Goal: Task Accomplishment & Management: Complete application form

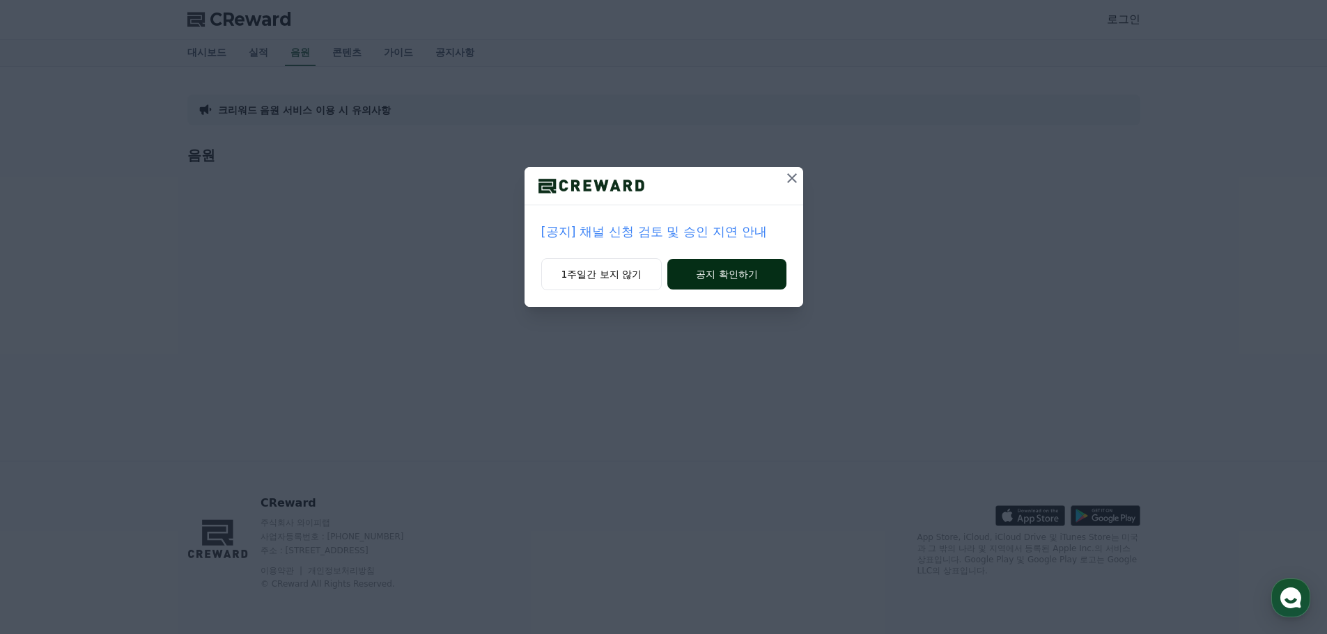
click at [695, 274] on button "공지 확인하기" at bounding box center [726, 274] width 118 height 31
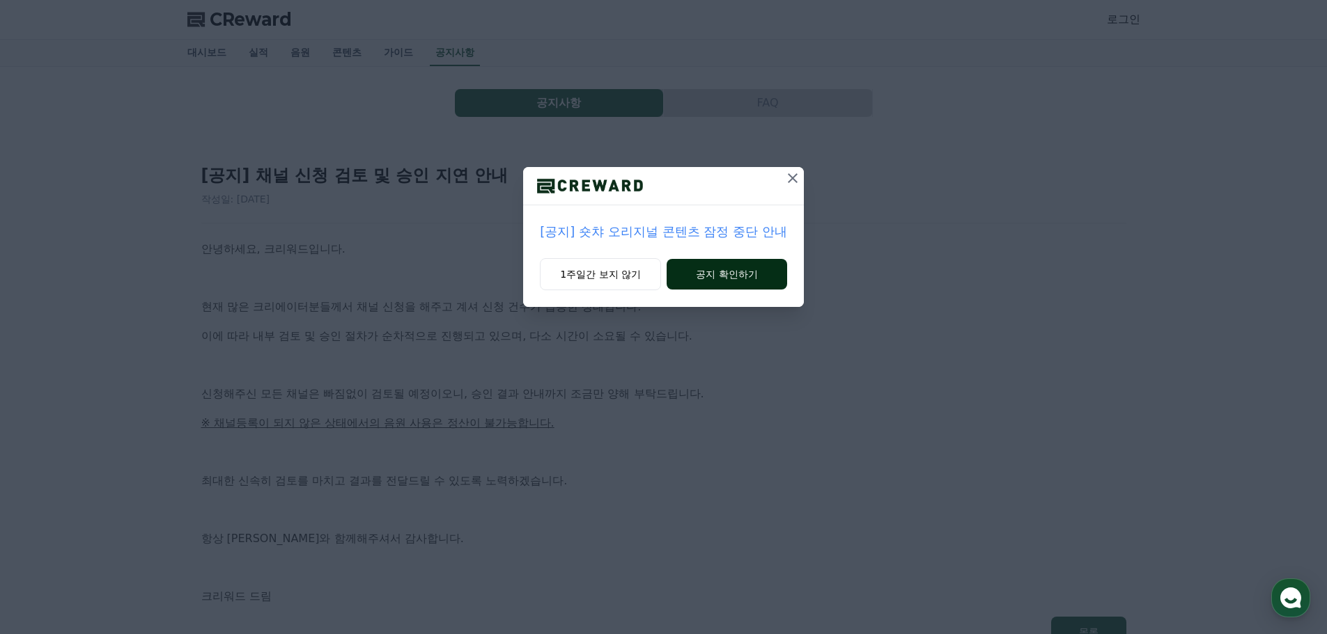
click at [685, 277] on button "공지 확인하기" at bounding box center [726, 274] width 120 height 31
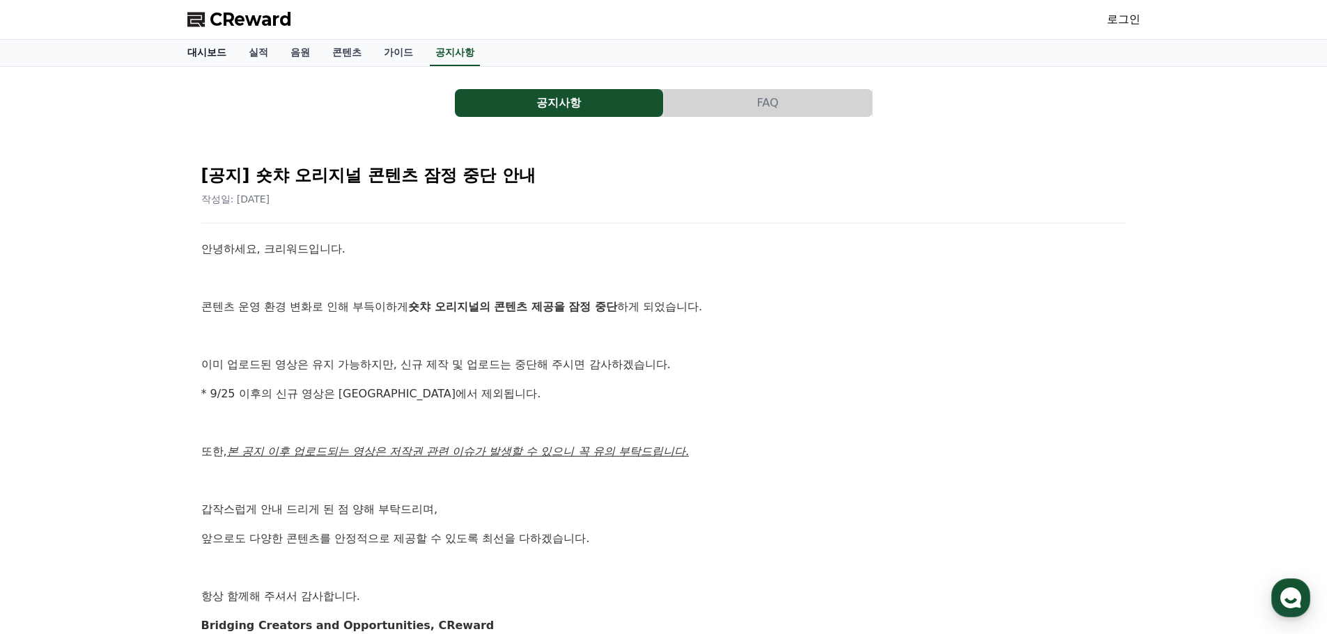
click at [184, 56] on link "대시보드" at bounding box center [206, 53] width 61 height 26
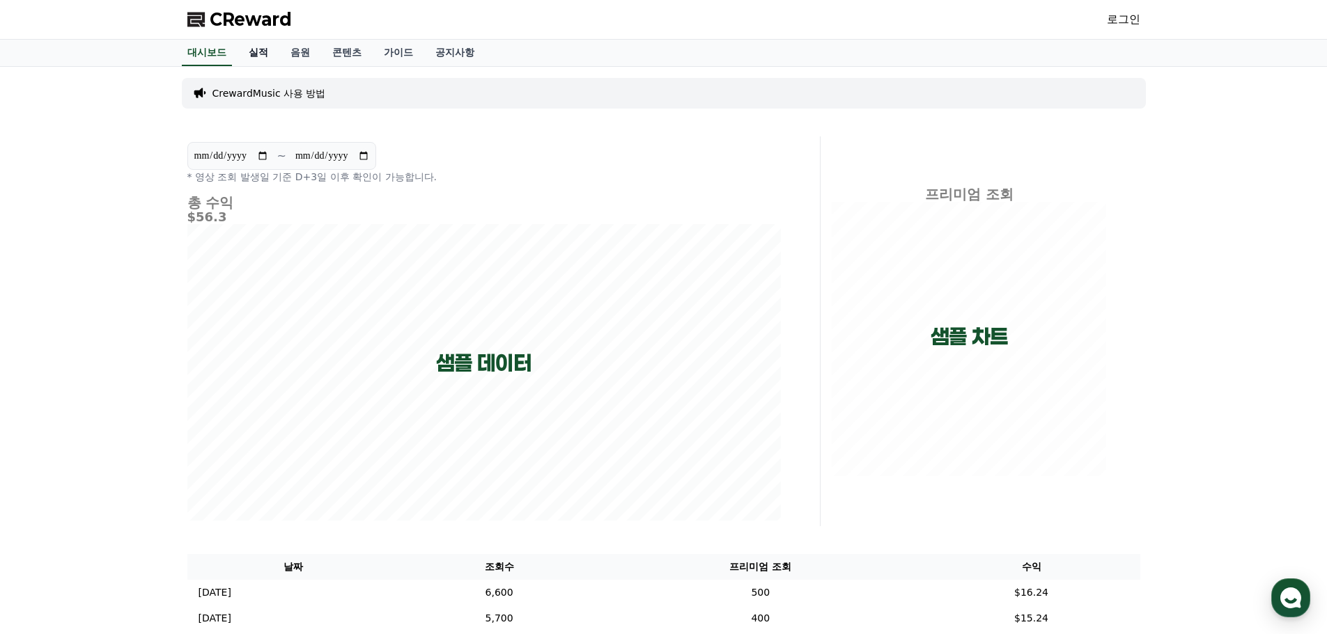
click at [267, 57] on link "실적" at bounding box center [258, 53] width 42 height 26
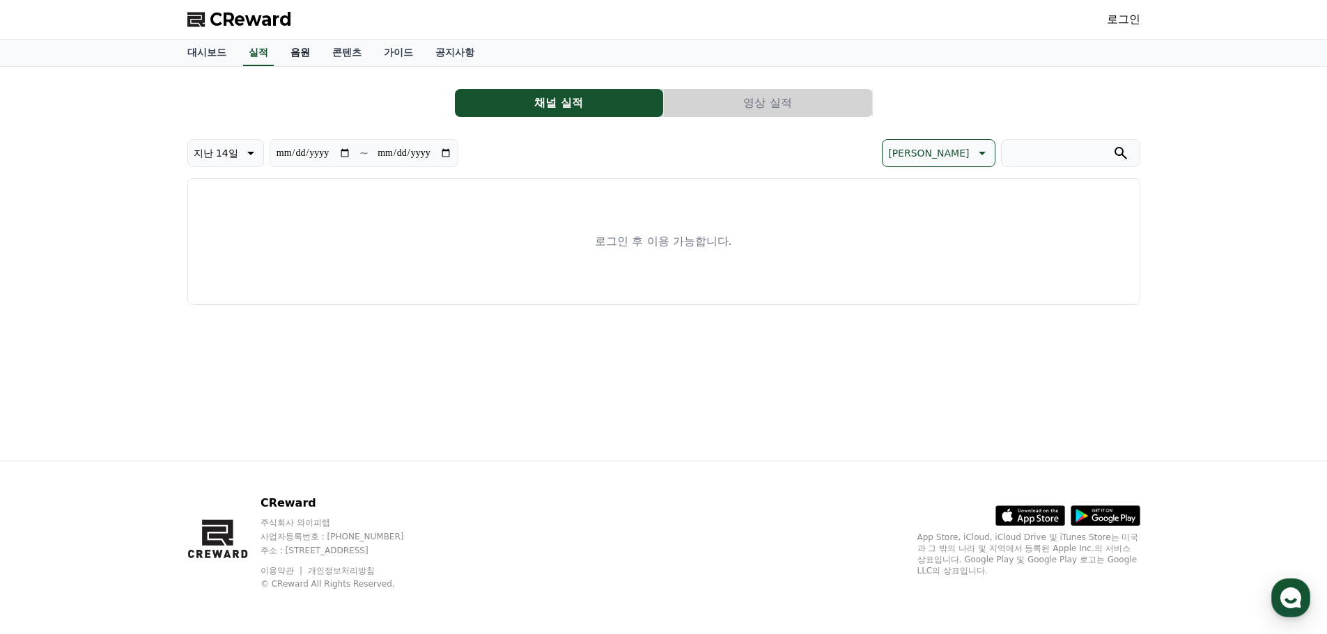
click at [299, 52] on link "음원" at bounding box center [300, 53] width 42 height 26
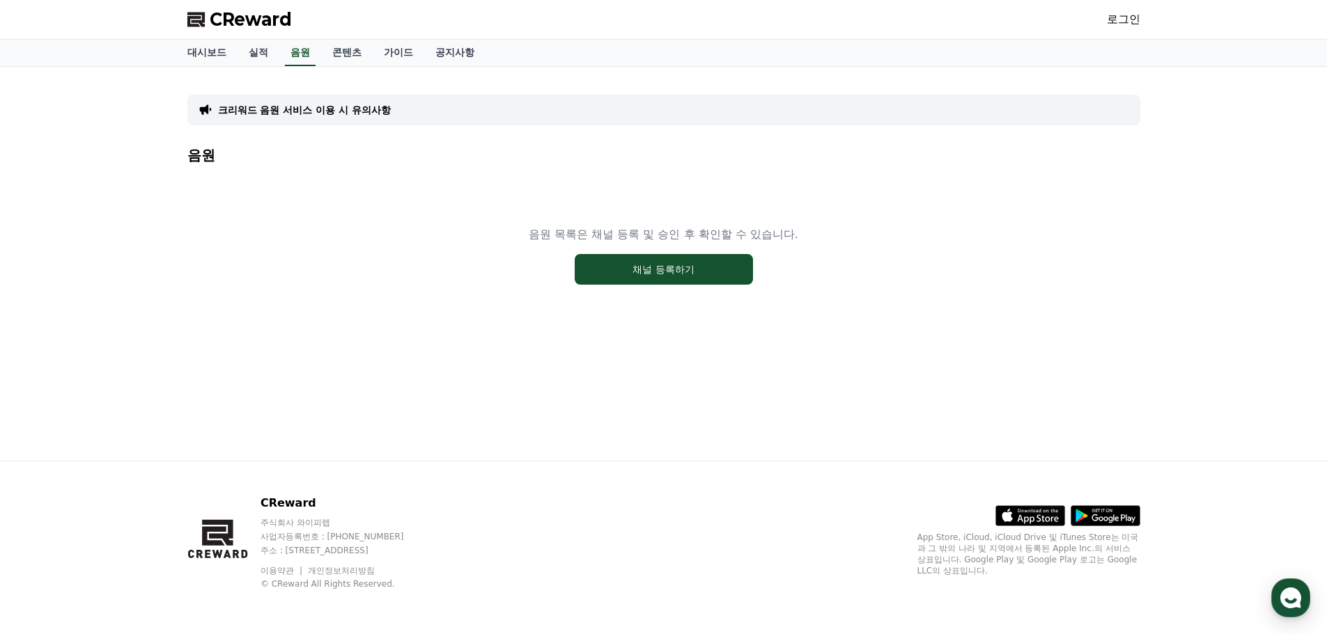
click at [1130, 22] on link "로그인" at bounding box center [1123, 19] width 33 height 17
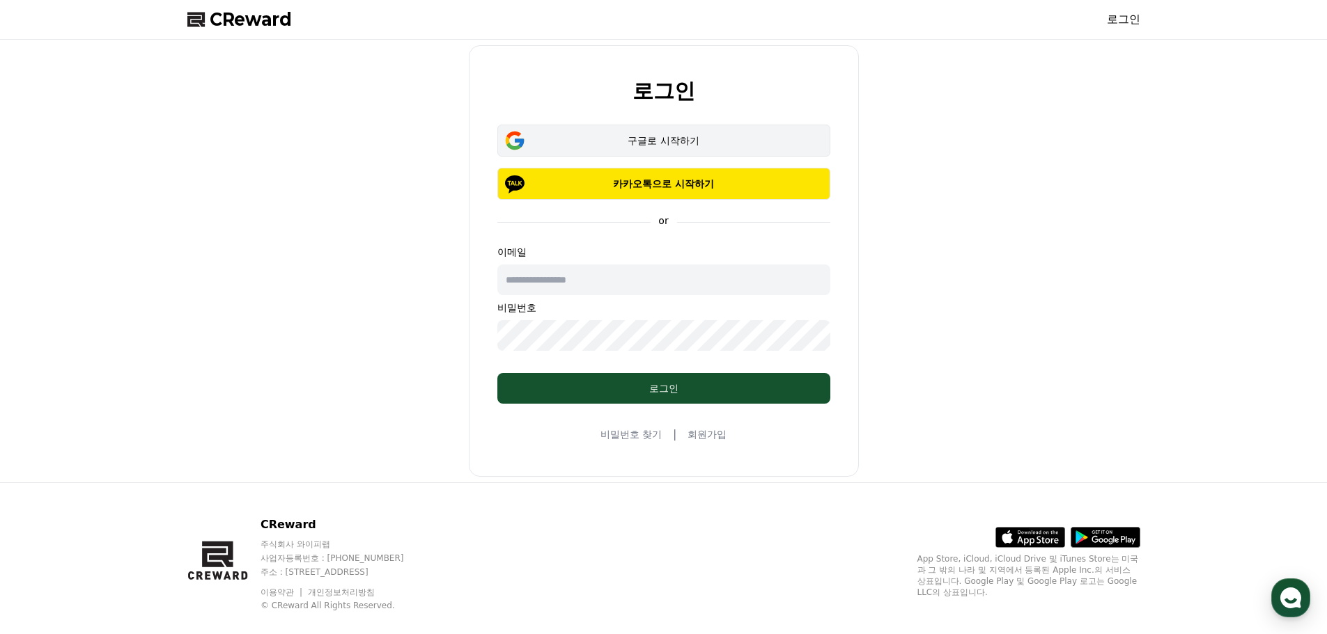
click at [735, 141] on div "구글로 시작하기" at bounding box center [663, 141] width 292 height 14
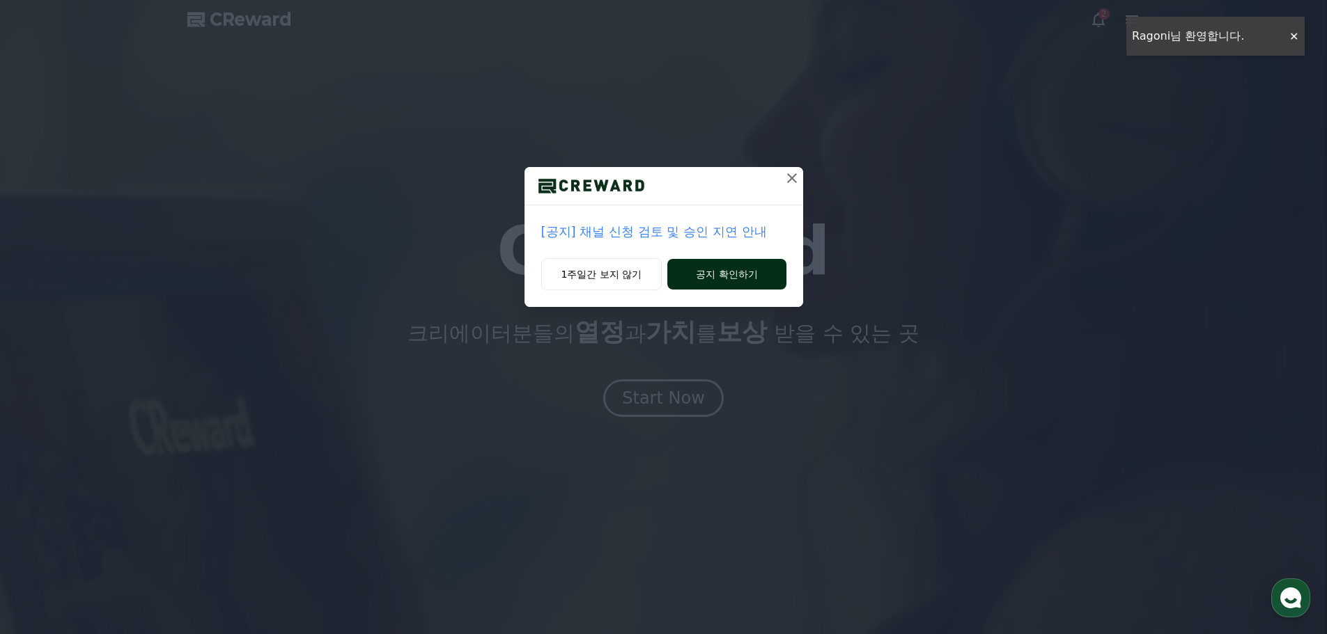
click at [734, 277] on button "공지 확인하기" at bounding box center [726, 274] width 118 height 31
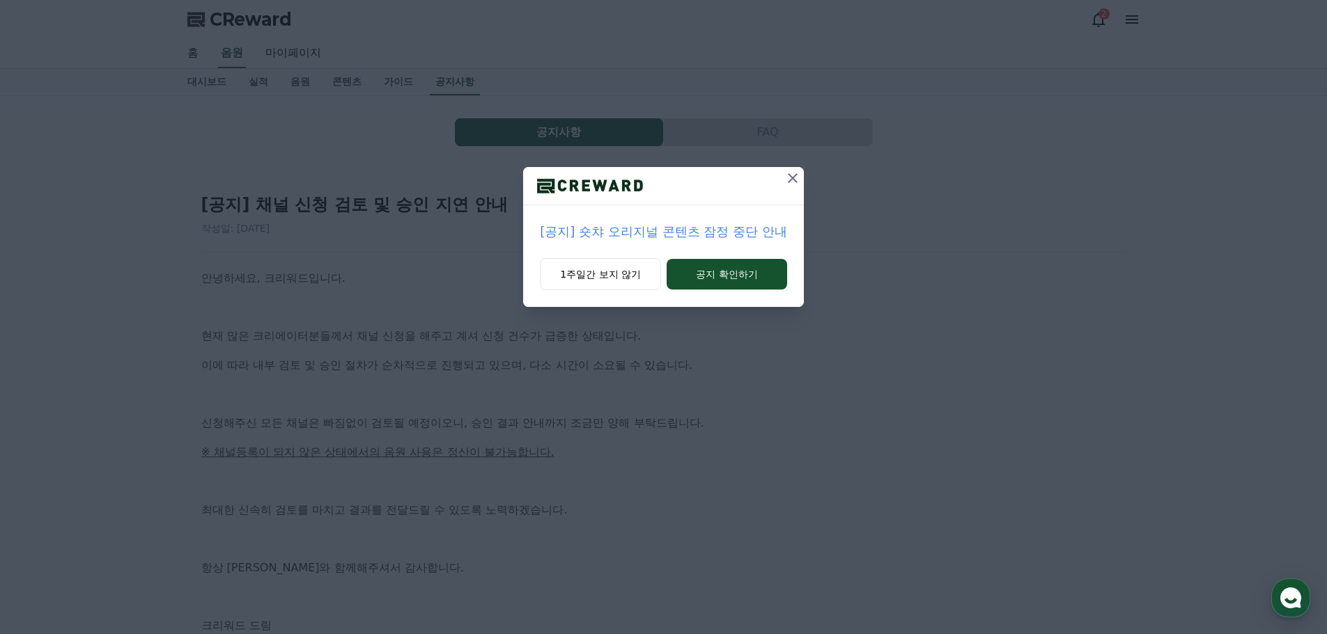
click at [788, 193] on div at bounding box center [792, 186] width 22 height 38
click at [801, 182] on button at bounding box center [792, 178] width 22 height 22
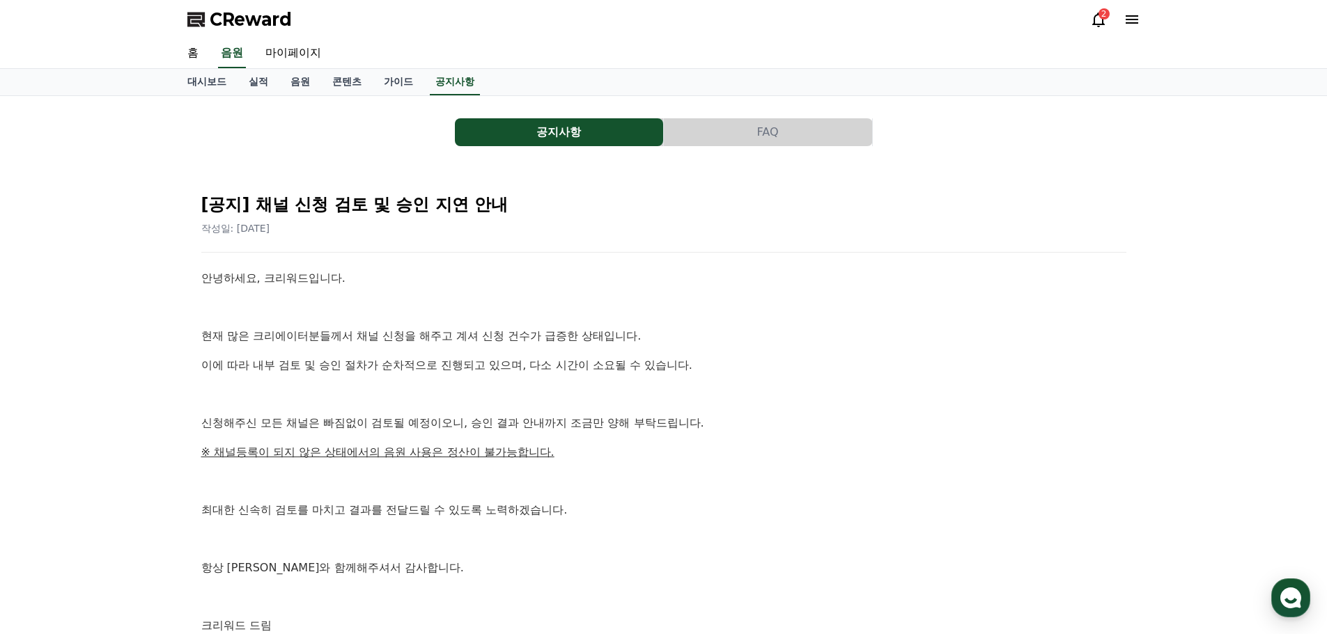
click at [1100, 19] on icon at bounding box center [1098, 19] width 17 height 17
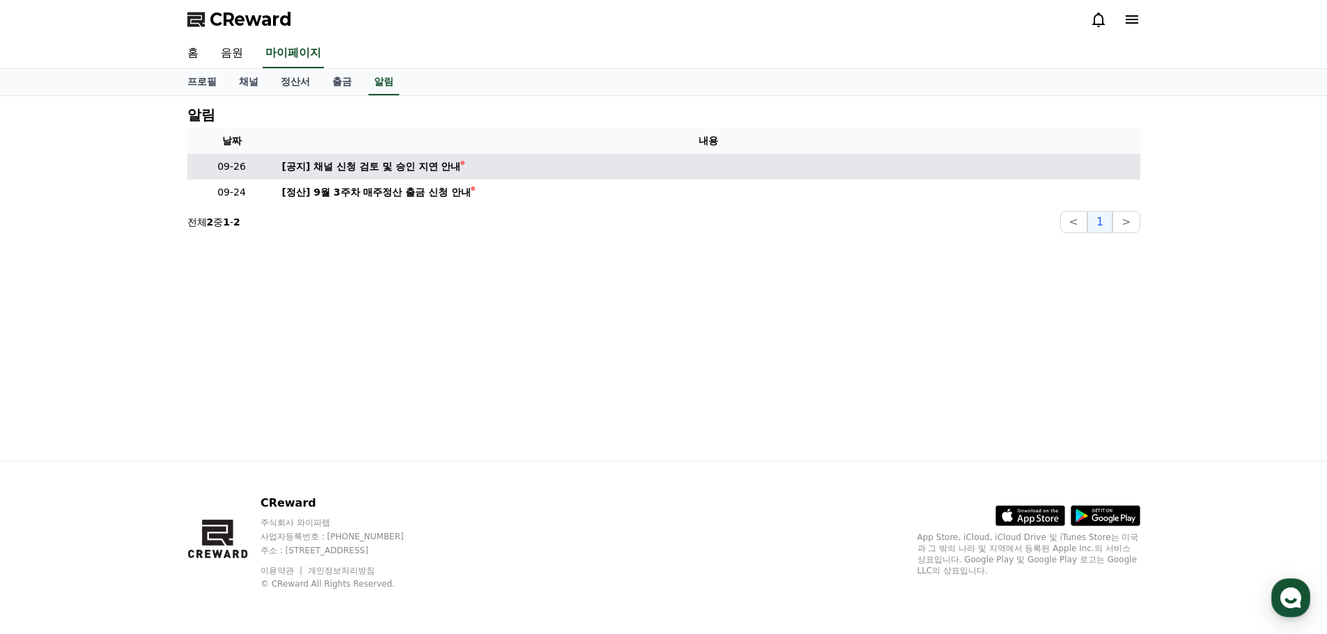
click at [432, 158] on td "[공지] 채널 신청 검토 및 승인 지연 안내" at bounding box center [707, 167] width 863 height 26
click at [424, 167] on div "[공지] 채널 신청 검토 및 승인 지연 안내" at bounding box center [371, 166] width 179 height 15
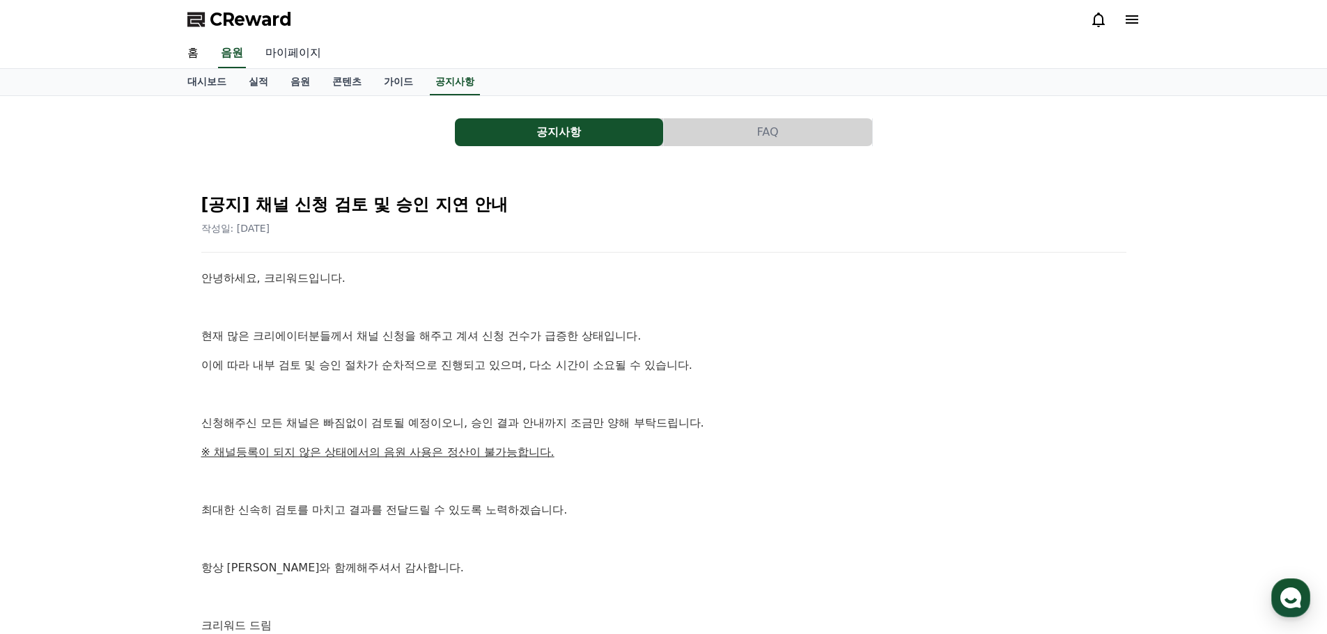
click at [299, 52] on link "마이페이지" at bounding box center [293, 53] width 78 height 29
select select "**********"
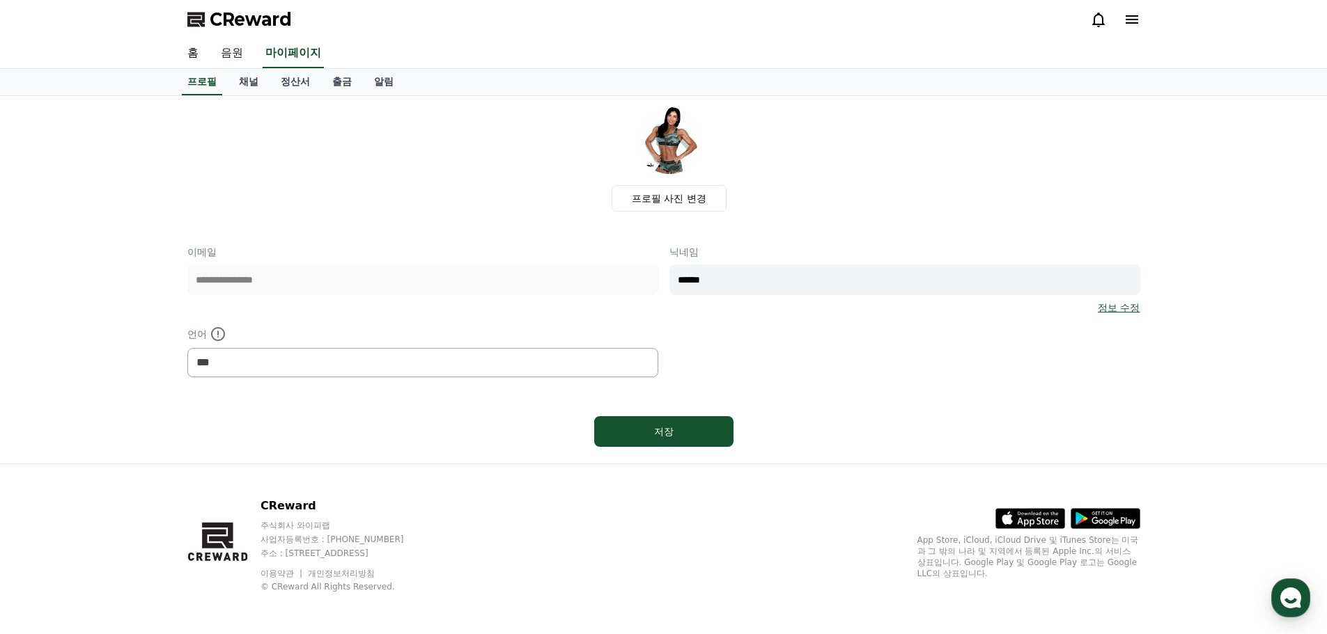
click at [235, 56] on link "음원" at bounding box center [232, 53] width 45 height 29
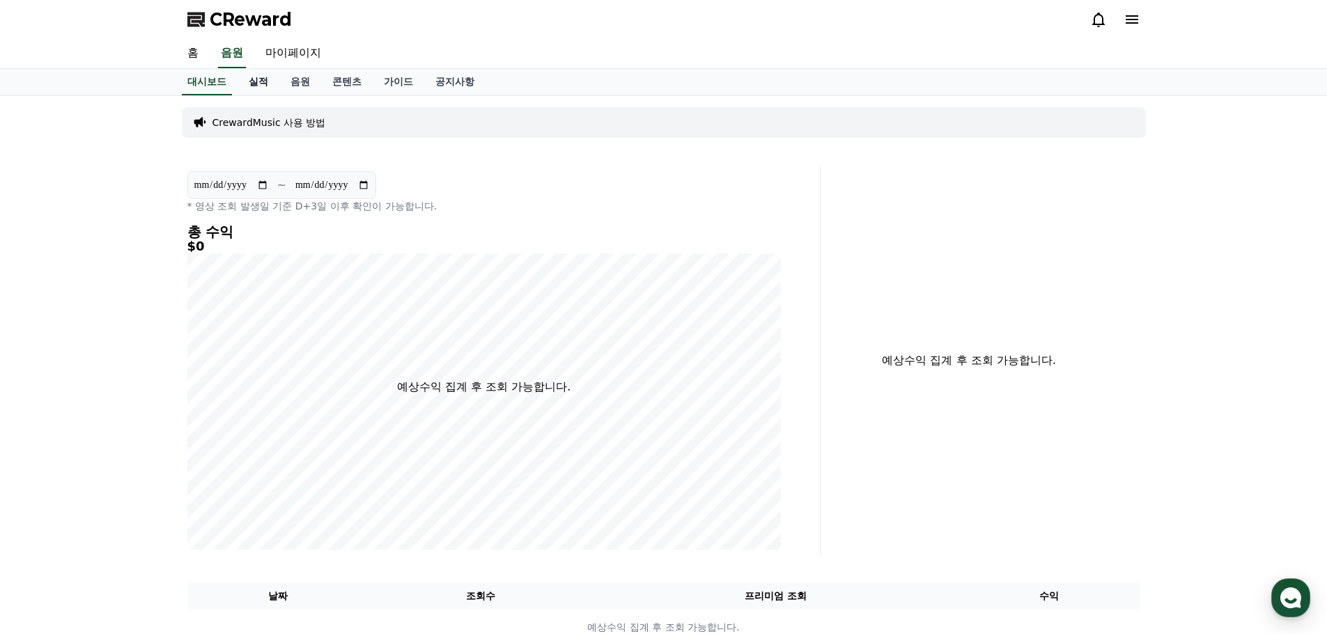
click at [264, 84] on link "실적" at bounding box center [258, 82] width 42 height 26
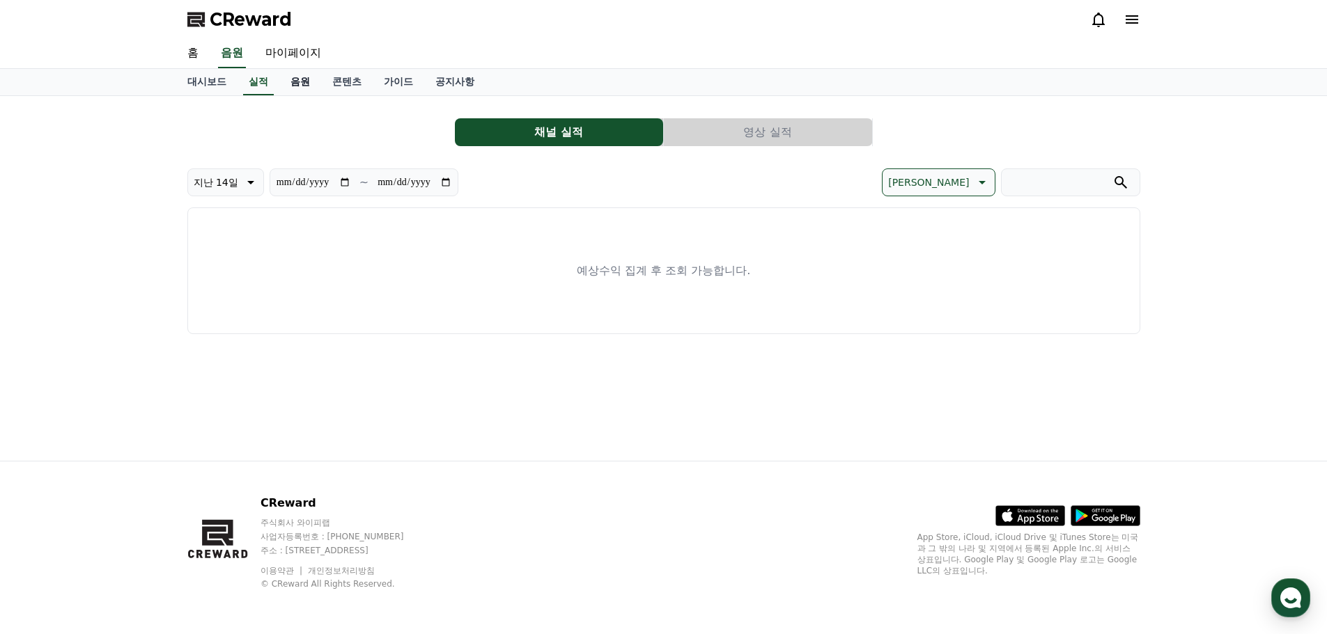
click at [295, 84] on link "음원" at bounding box center [300, 82] width 42 height 26
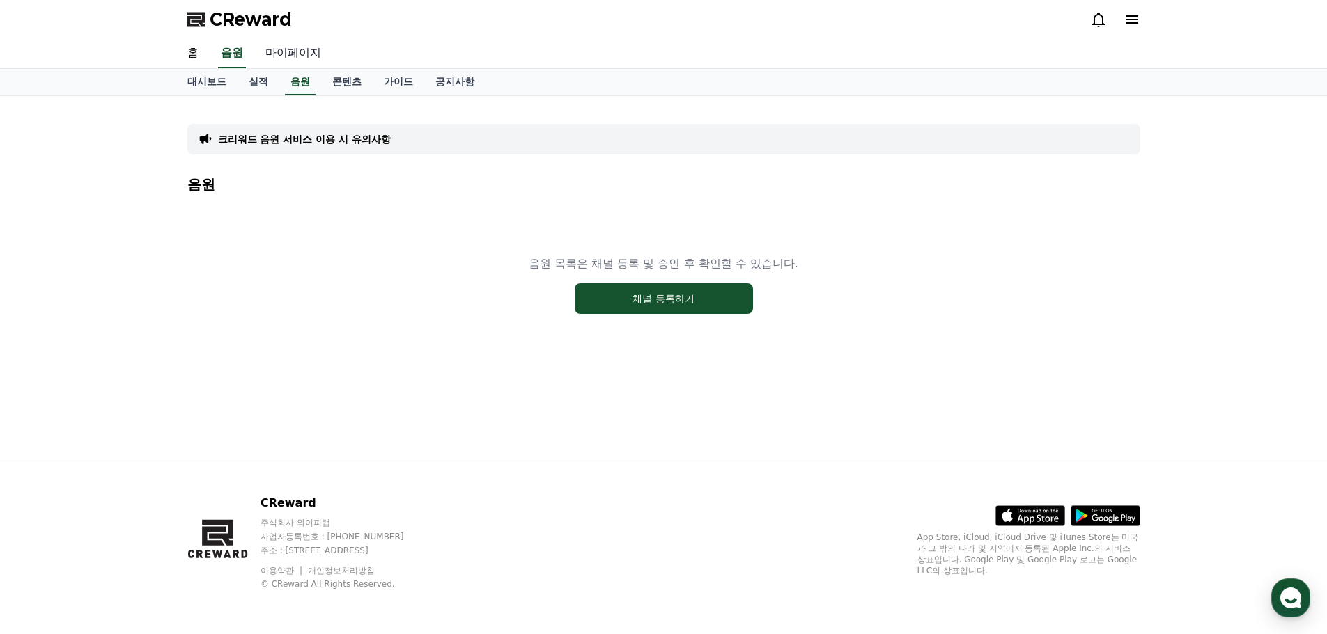
click at [302, 51] on link "마이페이지" at bounding box center [293, 53] width 78 height 29
select select "**********"
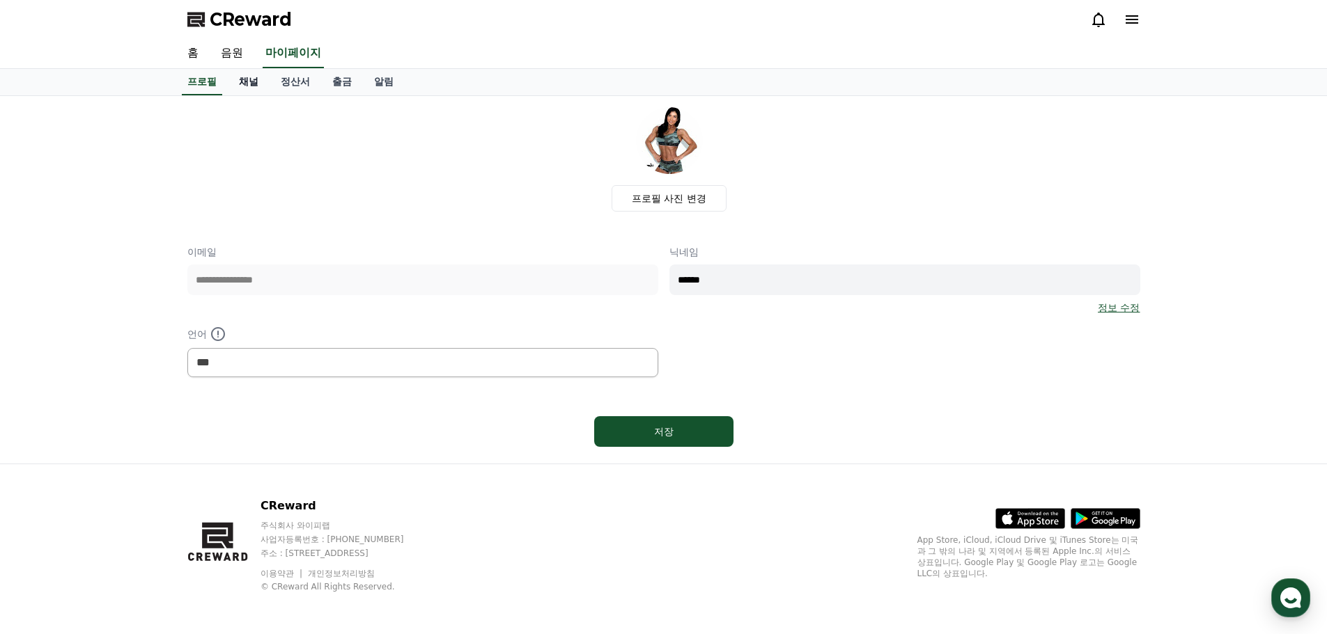
click at [250, 91] on link "채널" at bounding box center [249, 82] width 42 height 26
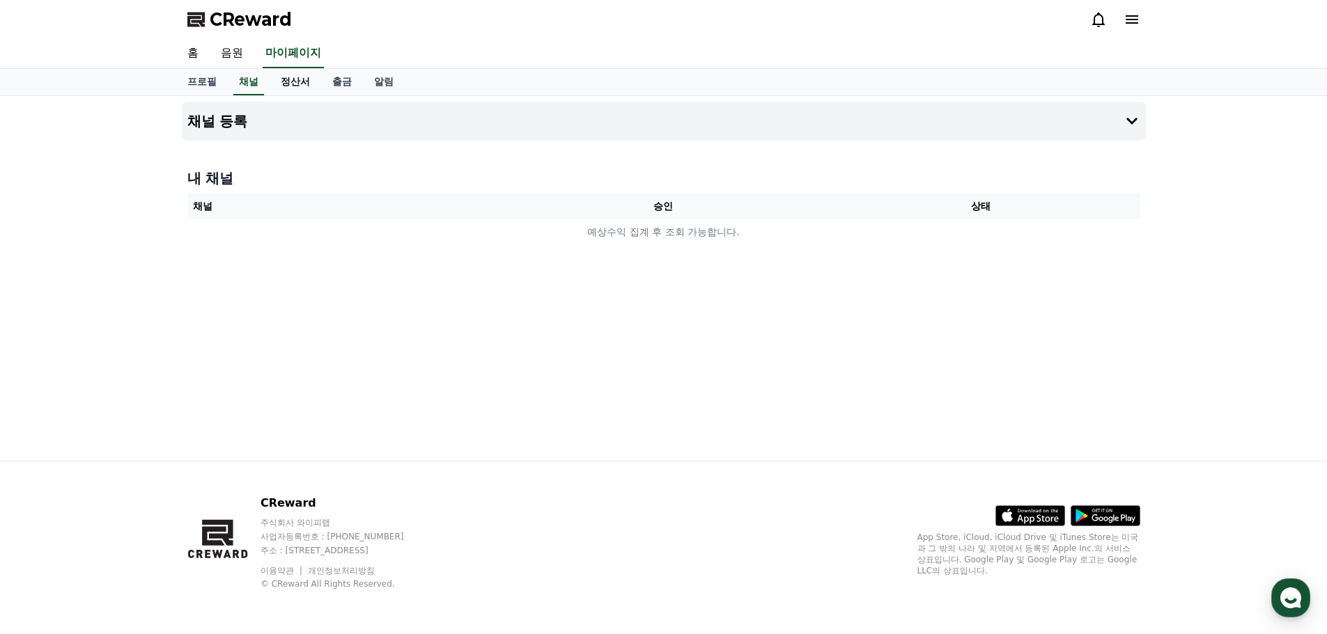
click at [299, 85] on link "정산서" at bounding box center [295, 82] width 52 height 26
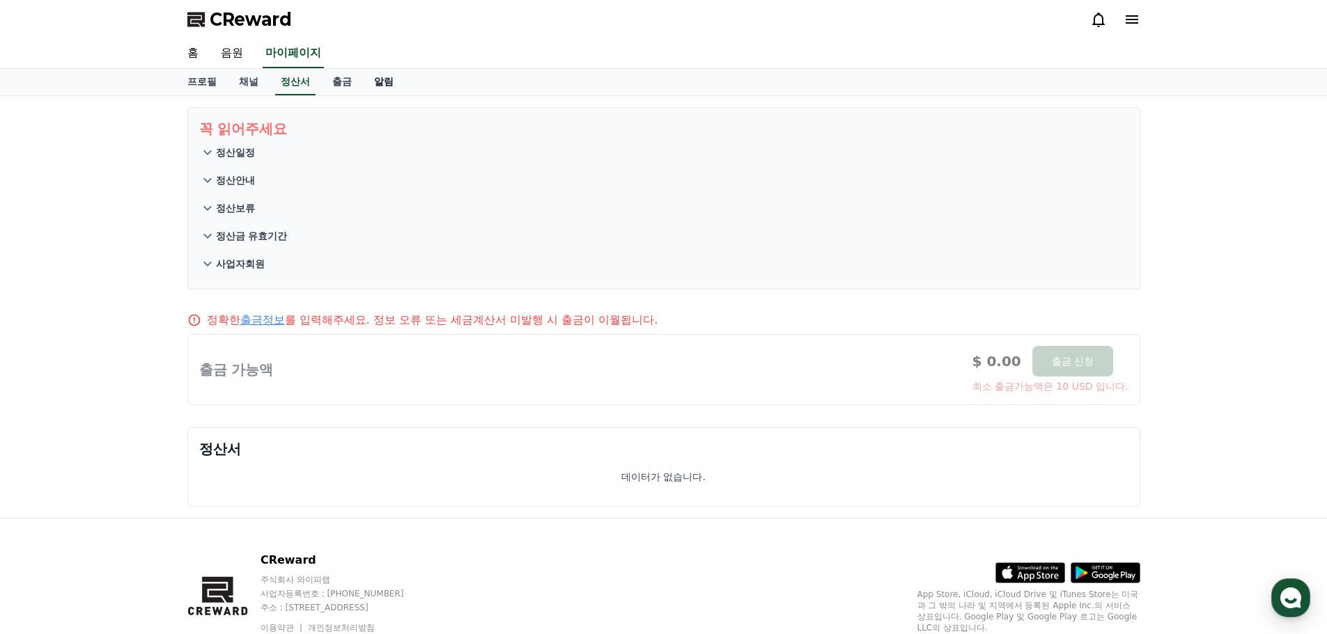
click at [368, 84] on link "알림" at bounding box center [384, 82] width 42 height 26
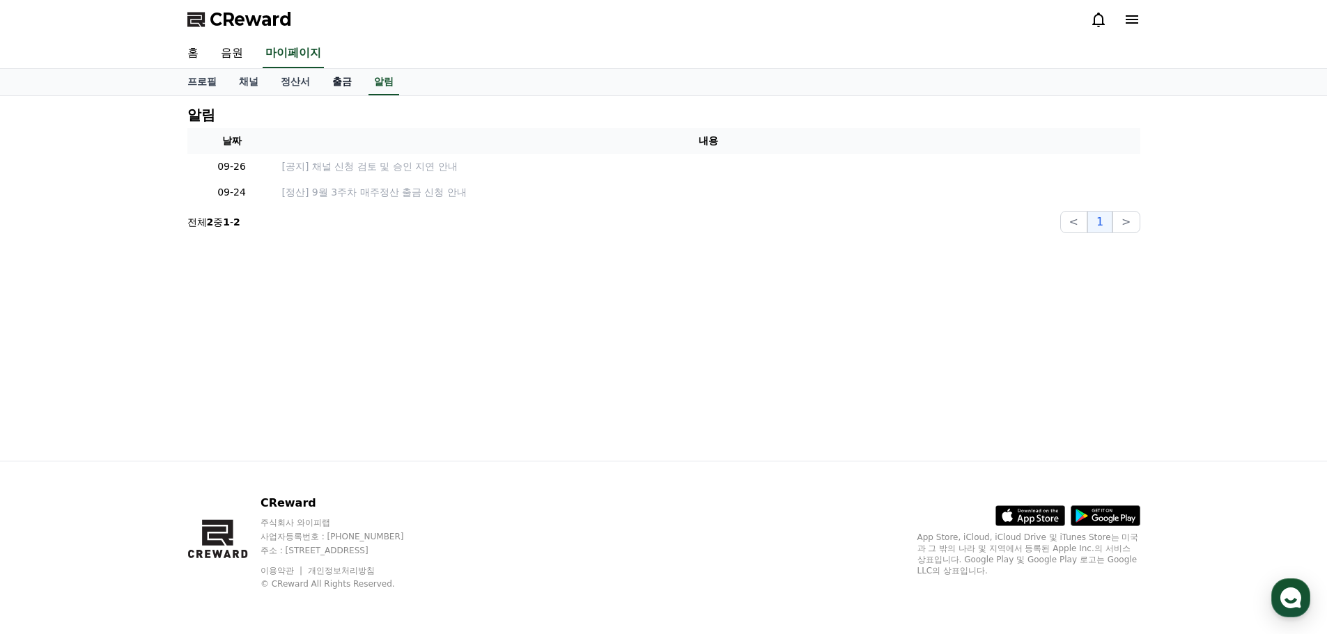
click at [345, 85] on link "출금" at bounding box center [342, 82] width 42 height 26
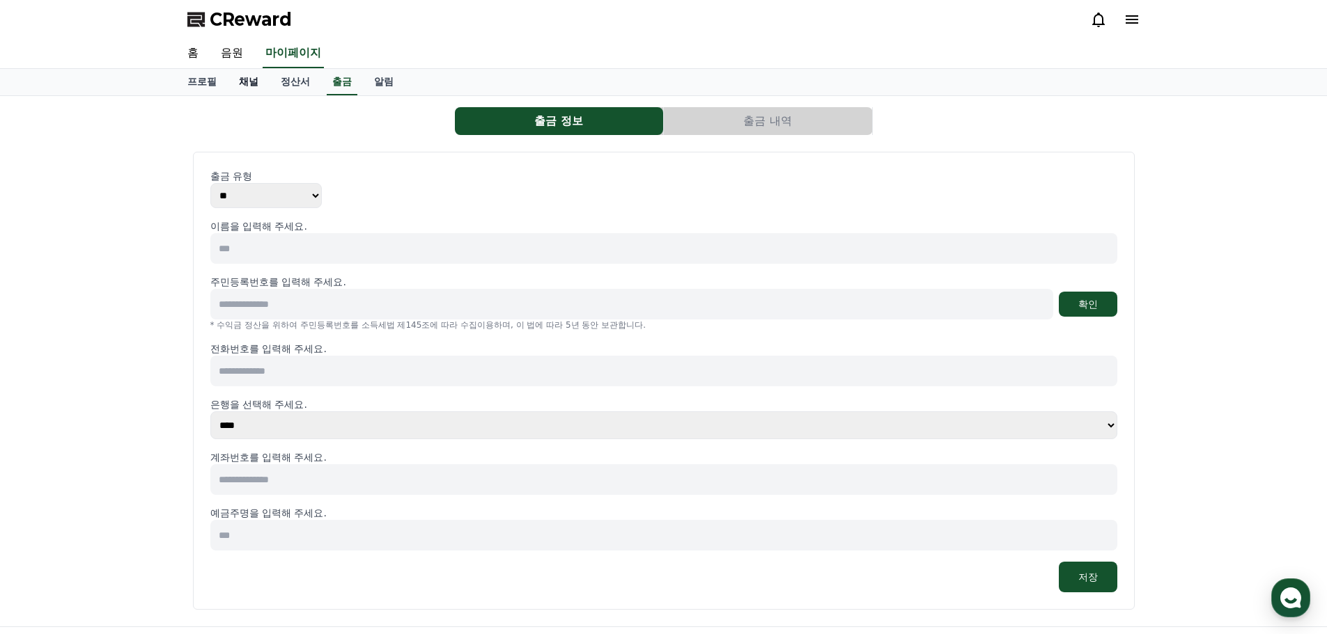
click at [246, 77] on link "채널" at bounding box center [249, 82] width 42 height 26
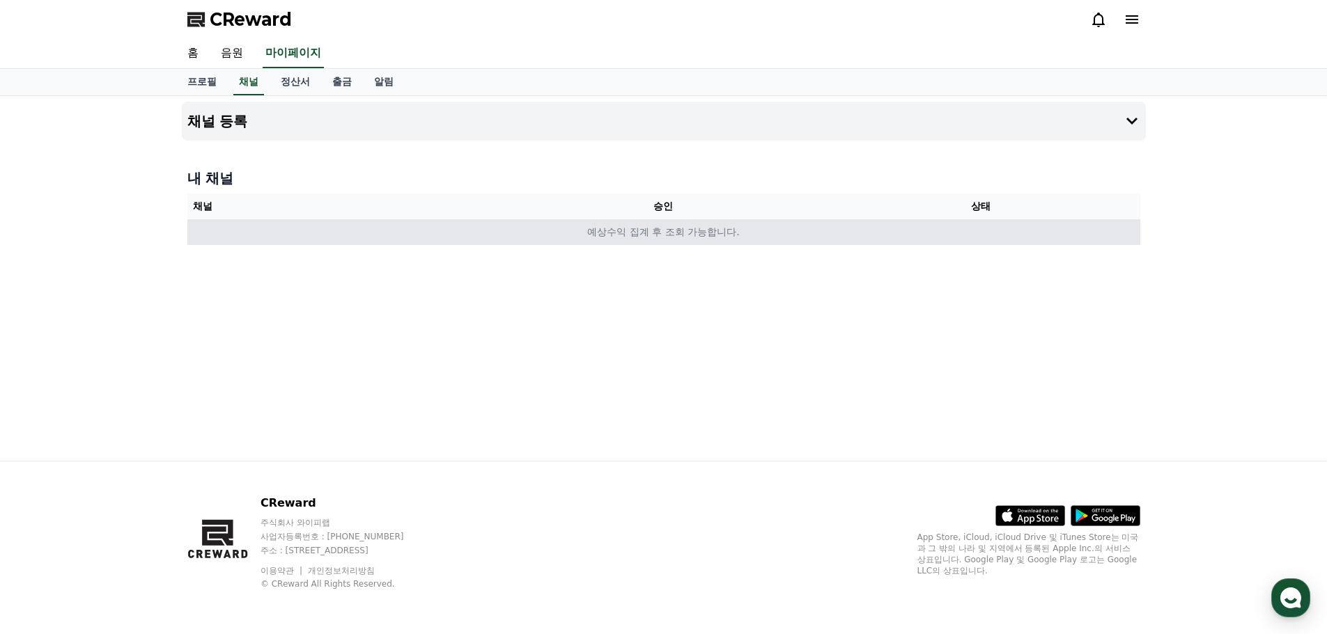
click at [628, 230] on td "예상수익 집계 후 조회 가능합니다." at bounding box center [663, 232] width 953 height 26
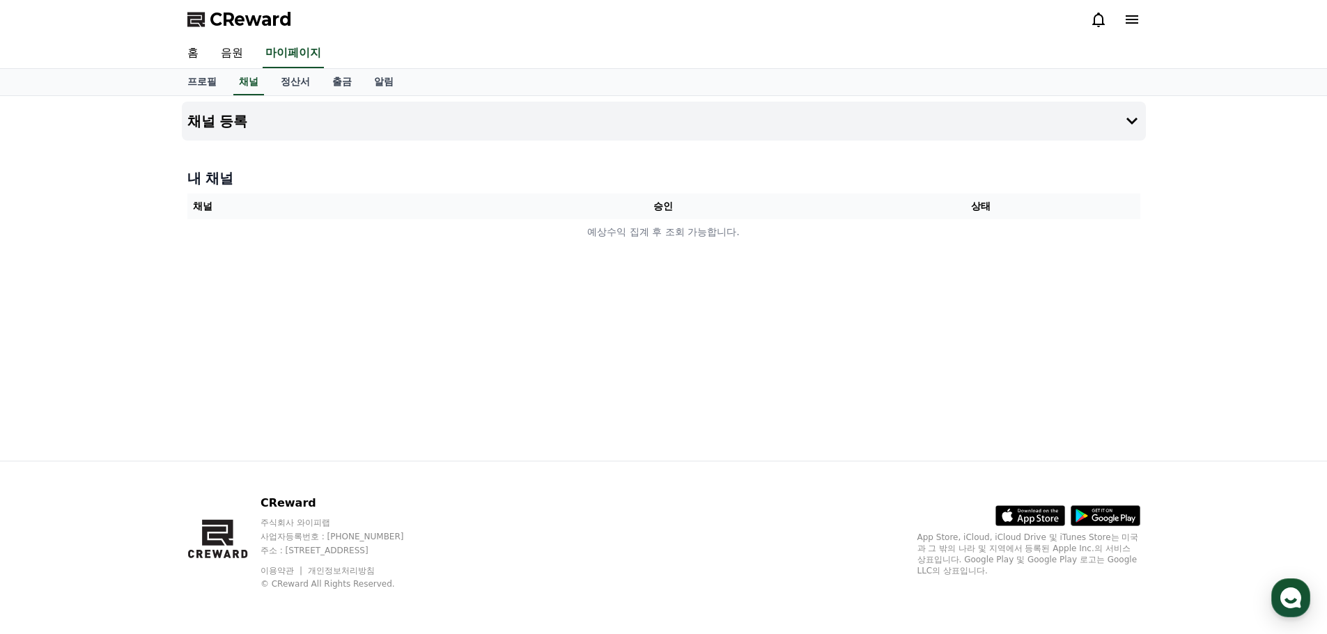
click at [764, 143] on div "채널 등록 내 채널 채널 승인 상태 예상수익 집계 후 조회 가능합니다." at bounding box center [663, 278] width 975 height 365
click at [418, 106] on button "채널 등록" at bounding box center [664, 121] width 964 height 39
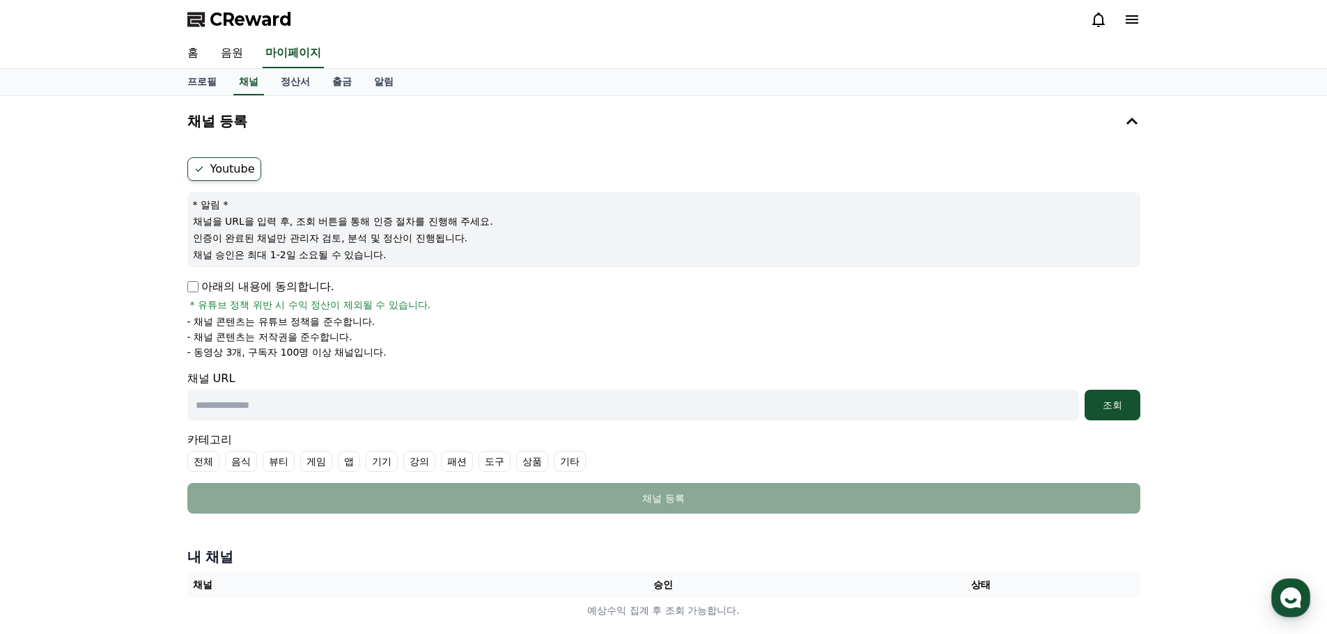
click at [199, 290] on p "아래의 내용에 동의합니다." at bounding box center [260, 287] width 147 height 17
click at [308, 393] on input "text" at bounding box center [632, 405] width 891 height 31
type input "**********"
click at [1130, 414] on button "조회" at bounding box center [1112, 405] width 56 height 31
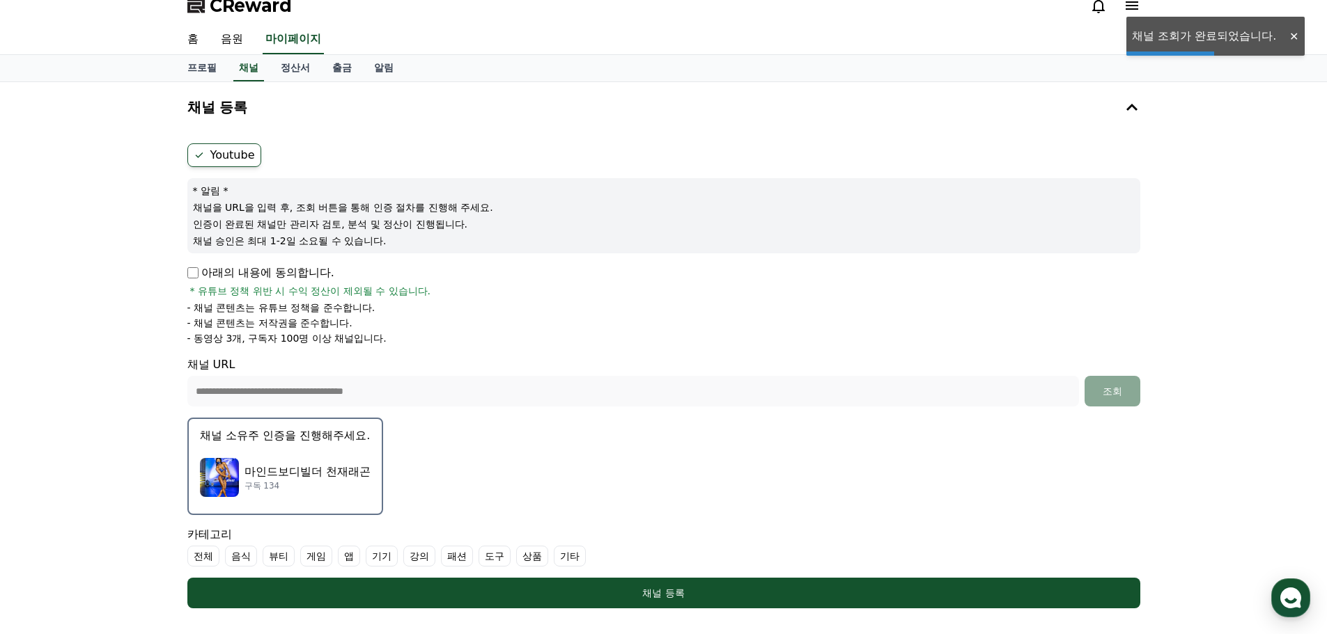
scroll to position [47, 0]
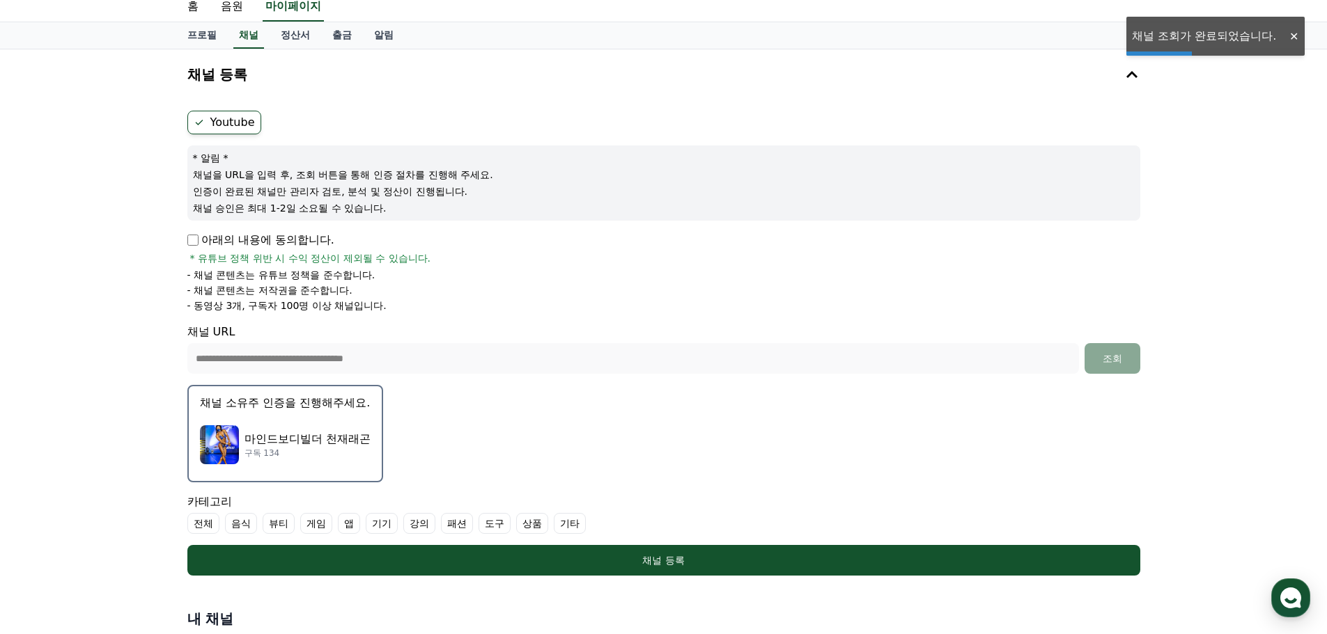
click at [366, 453] on p "구독 134" at bounding box center [307, 453] width 126 height 11
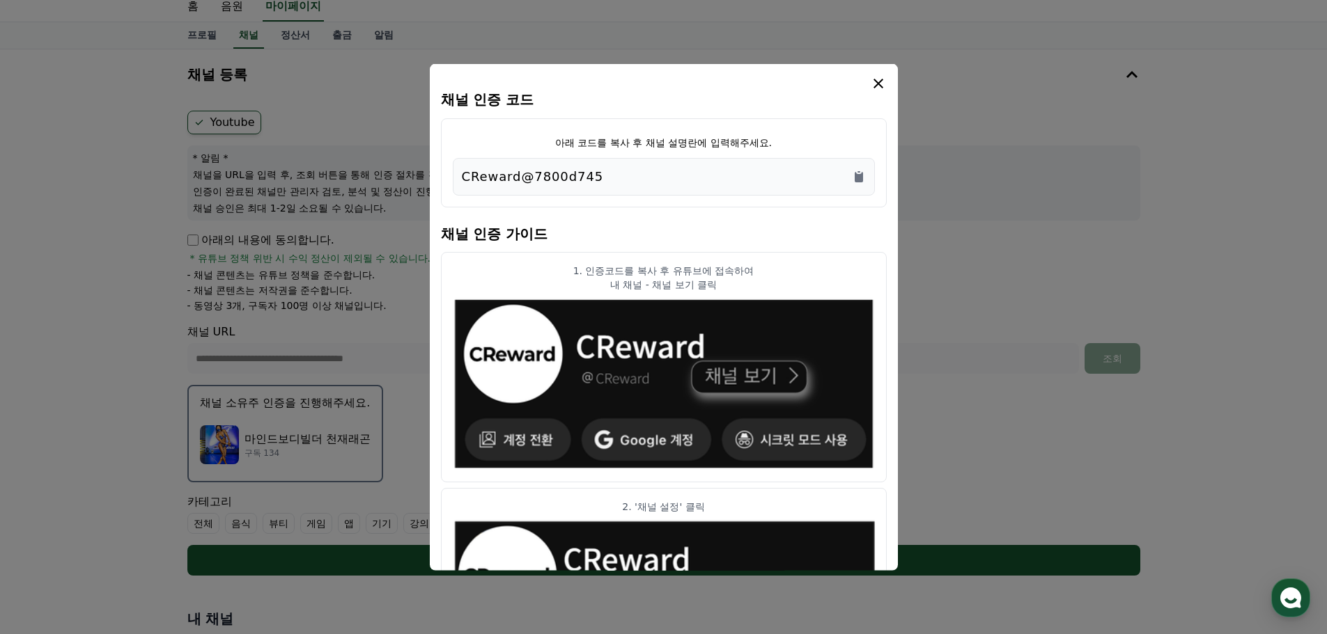
drag, startPoint x: 717, startPoint y: 172, endPoint x: 435, endPoint y: 149, distance: 282.3
click at [435, 149] on div "채널 인증 코드 아래 코드를 복사 후 채널 설명란에 입력해주세요. CReward@7800d745 채널 인증 가이드 1. 인증코드를 복사 후 유…" at bounding box center [664, 317] width 468 height 508
click at [533, 167] on p "CReward@7800d745" at bounding box center [533, 175] width 142 height 19
click at [625, 180] on div "CReward@7800d745" at bounding box center [664, 175] width 404 height 19
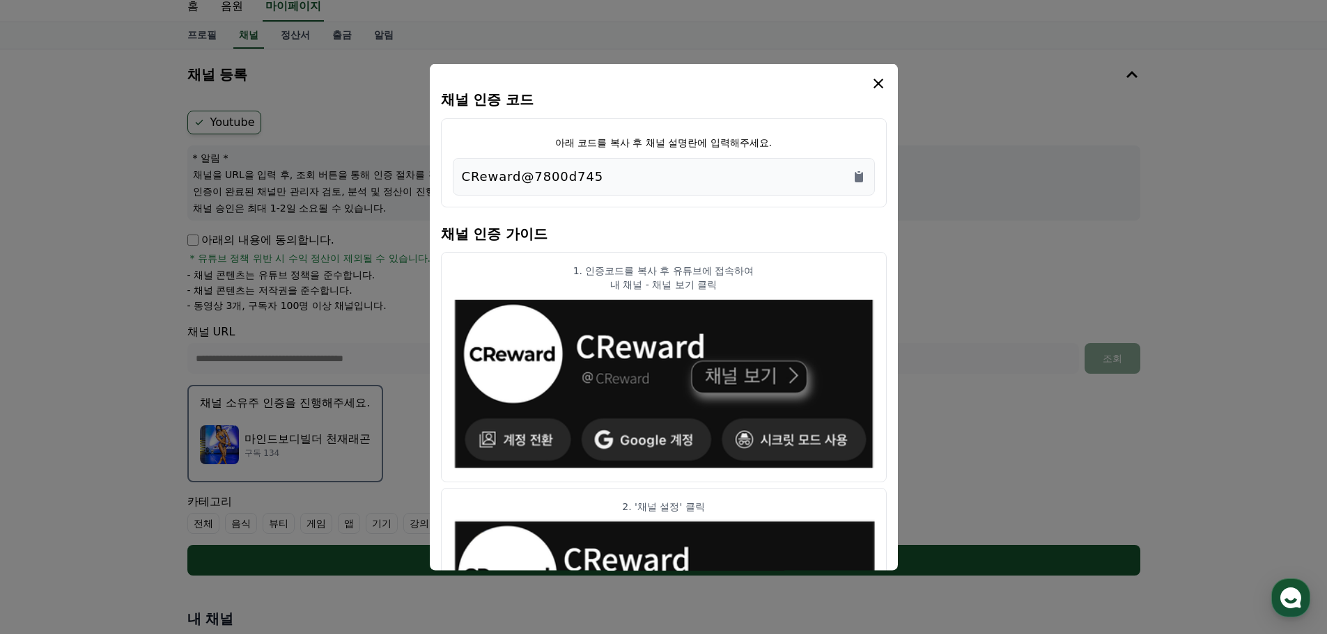
drag, startPoint x: 641, startPoint y: 164, endPoint x: 452, endPoint y: 176, distance: 189.8
click at [453, 176] on div "CReward@7800d745" at bounding box center [664, 176] width 422 height 38
copy p "CReward@7800d745"
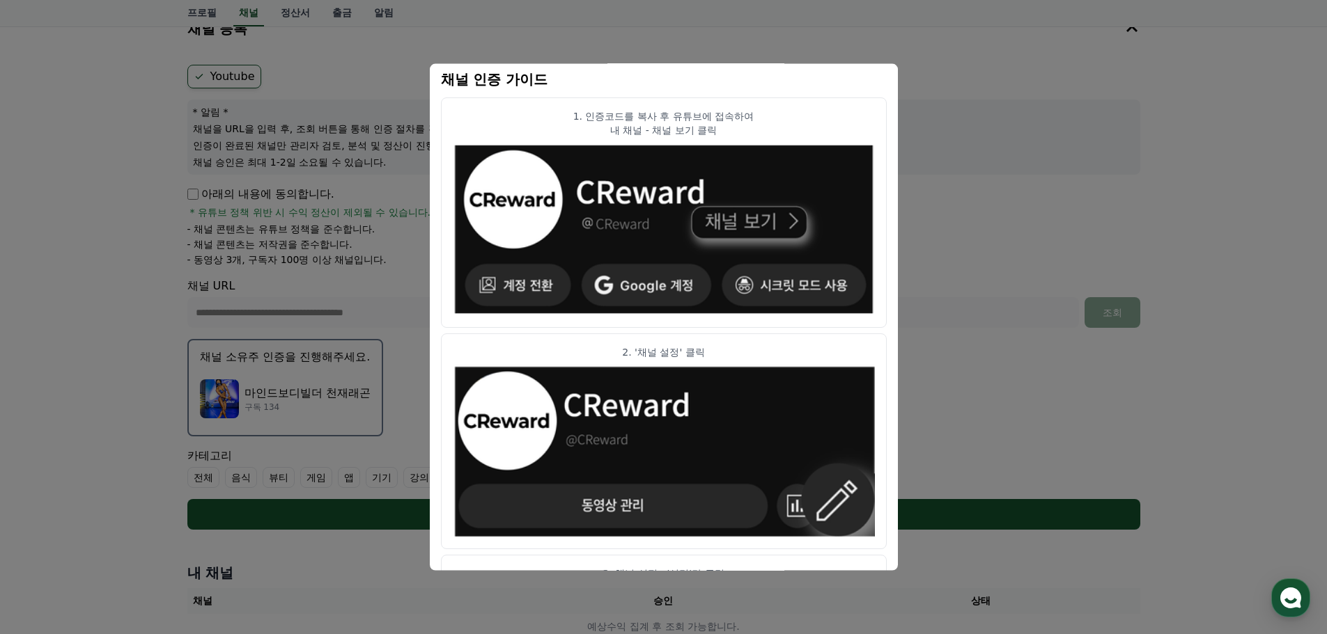
scroll to position [0, 0]
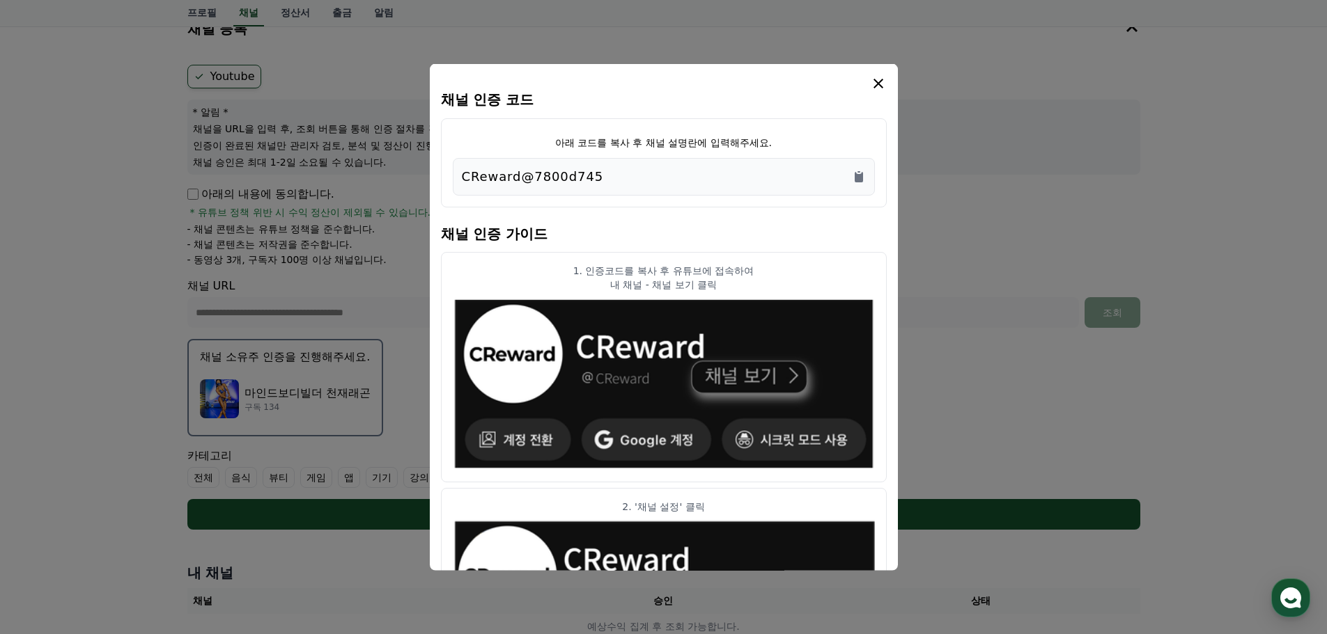
click at [877, 81] on icon "modal" at bounding box center [878, 83] width 17 height 17
click at [863, 178] on icon "Copy to clipboard" at bounding box center [859, 176] width 14 height 14
click at [883, 79] on icon "modal" at bounding box center [878, 83] width 17 height 17
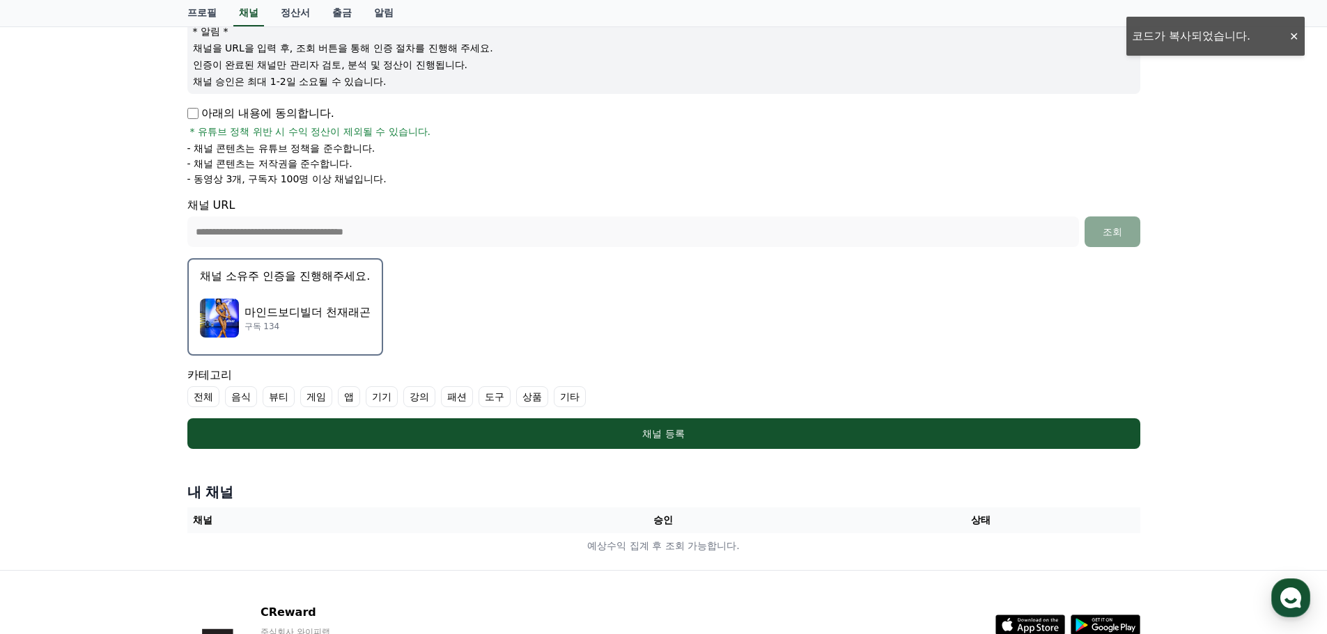
scroll to position [232, 0]
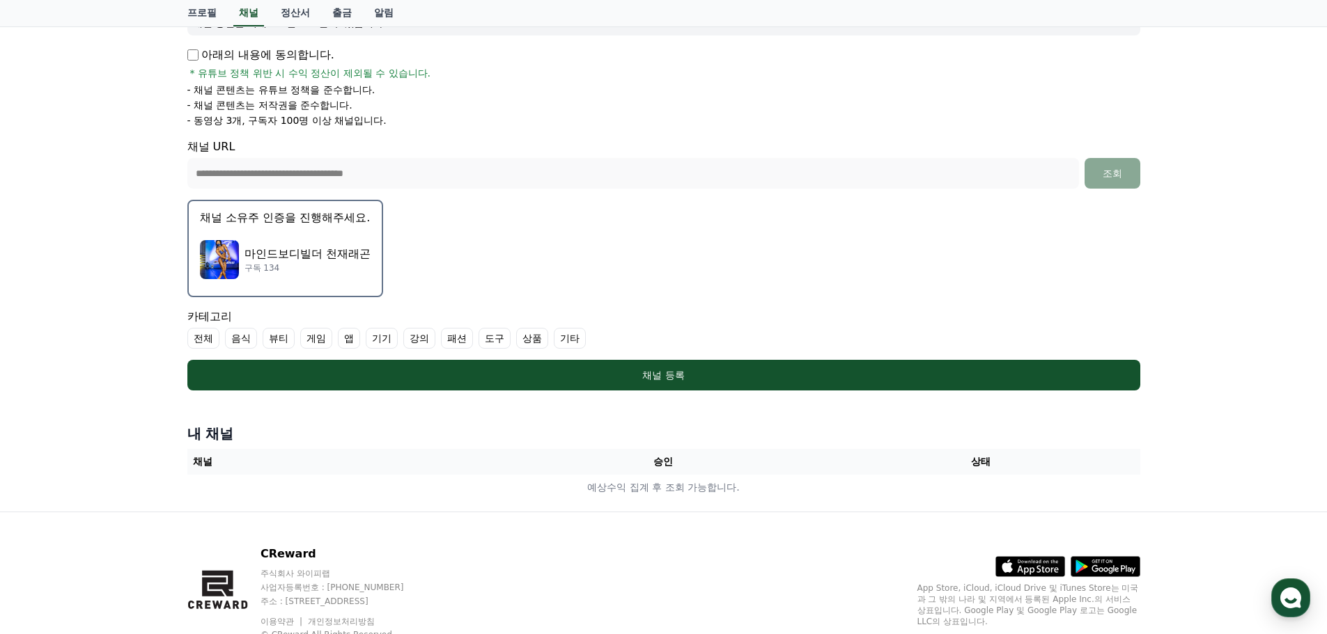
click at [750, 368] on button "채널 등록" at bounding box center [663, 375] width 953 height 31
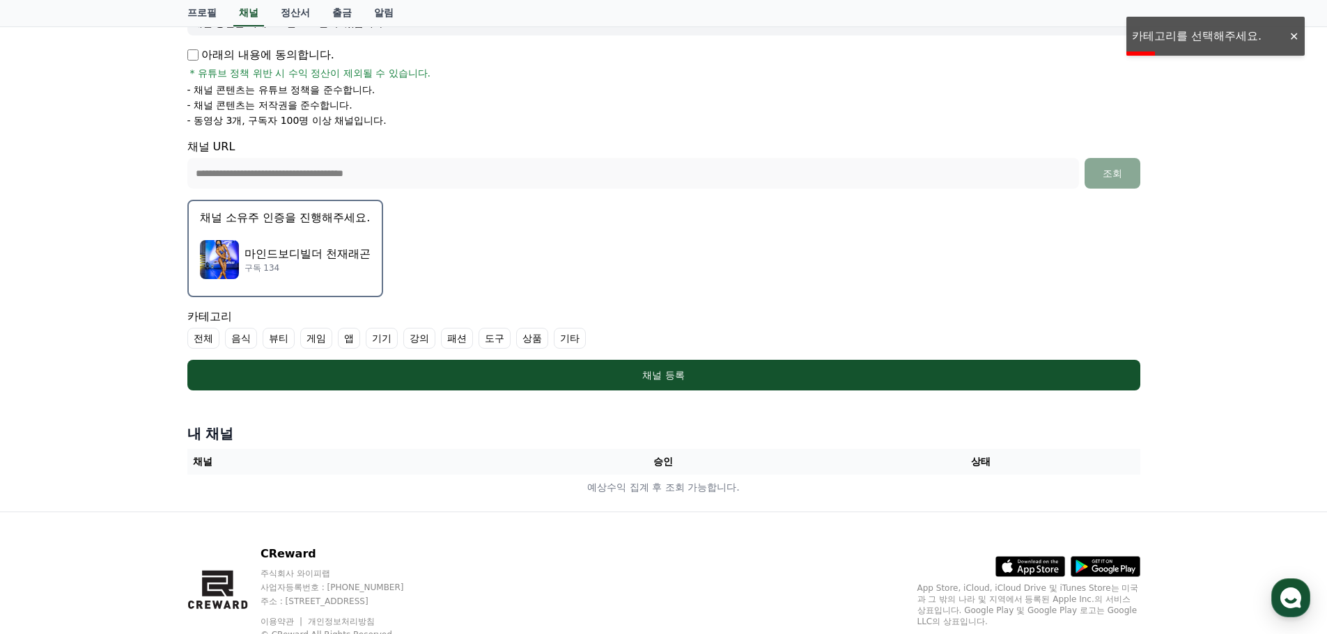
click at [579, 345] on label "기타" at bounding box center [570, 338] width 32 height 21
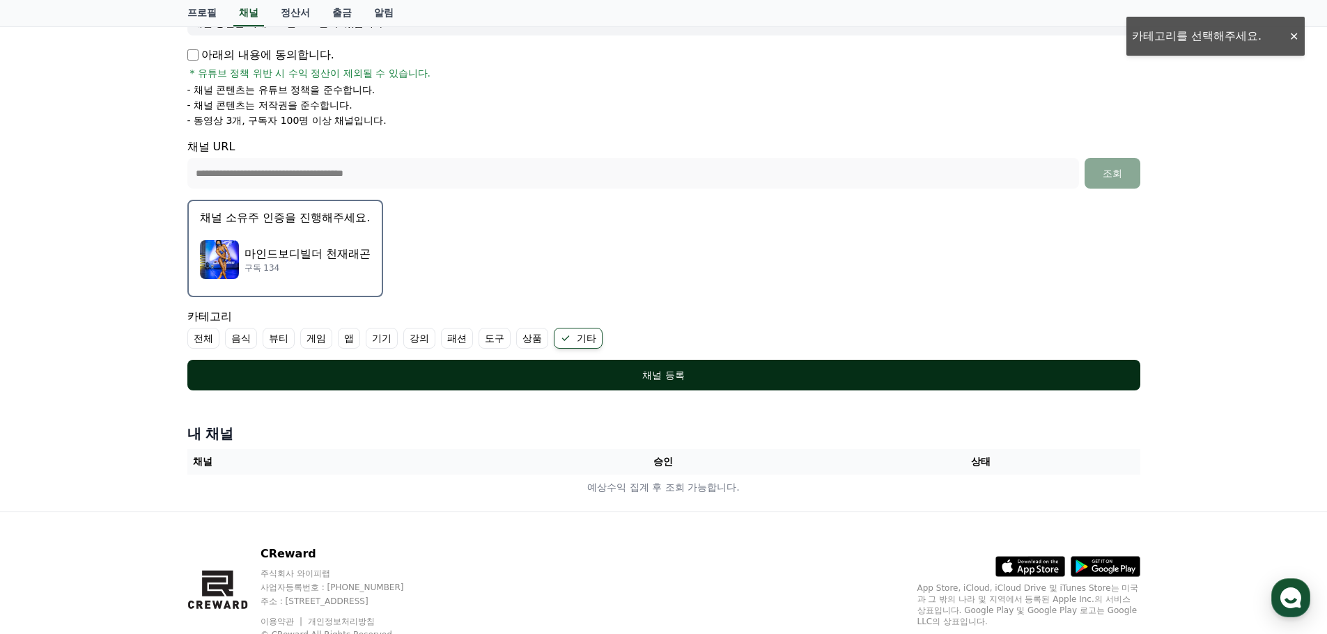
click at [524, 373] on div "채널 등록" at bounding box center [663, 375] width 897 height 14
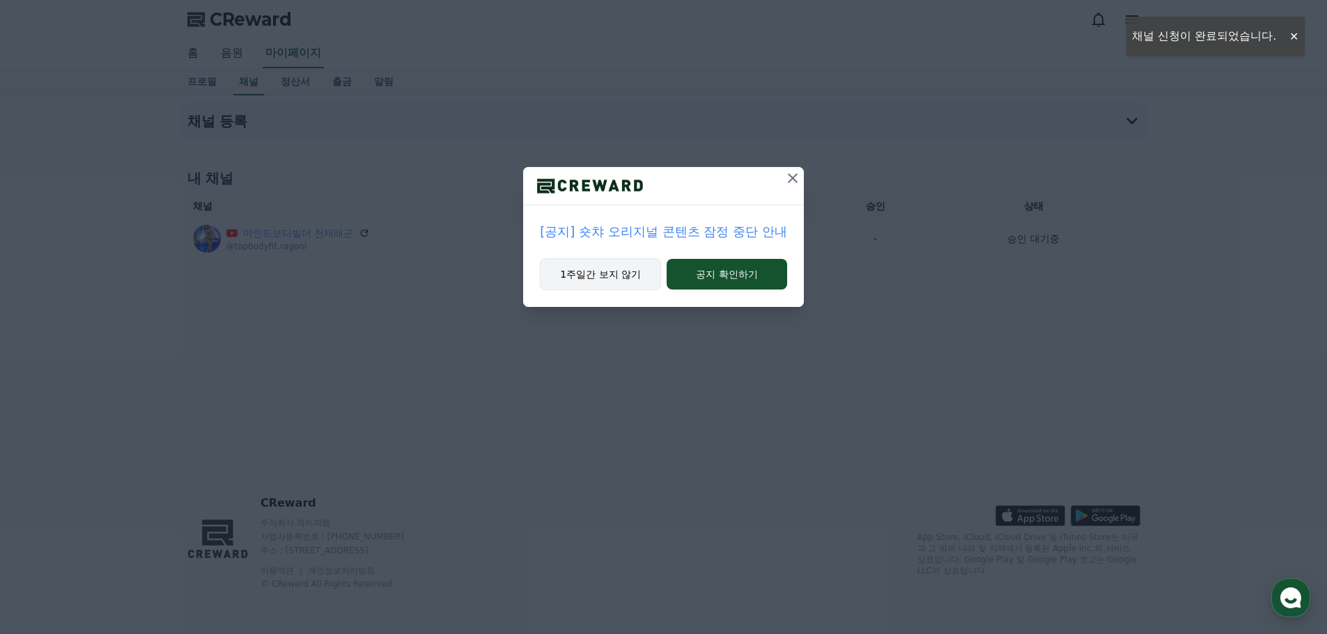
click at [628, 279] on button "1주일간 보지 않기" at bounding box center [600, 274] width 121 height 32
